Goal: Entertainment & Leisure: Consume media (video, audio)

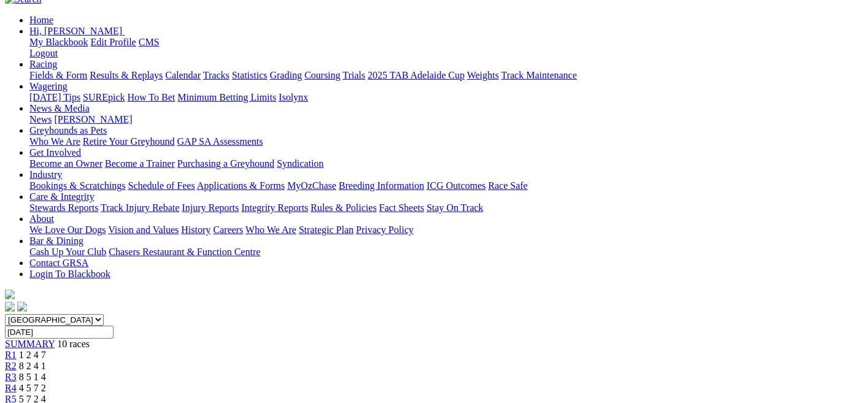
scroll to position [129, 0]
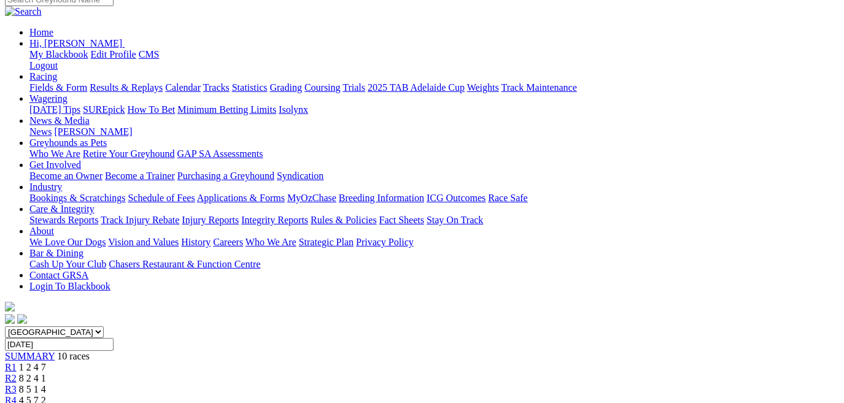
click at [17, 402] on span "R5" at bounding box center [11, 411] width 12 height 10
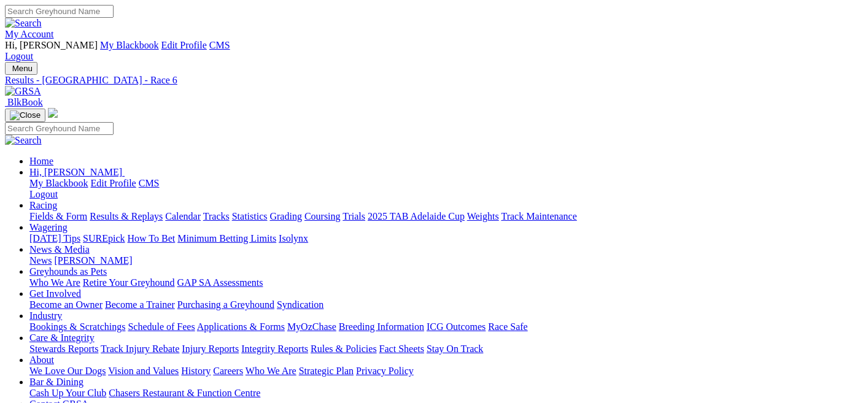
click at [54, 37] on img at bounding box center [54, 37] width 0 height 0
